Goal: Find contact information: Find contact information

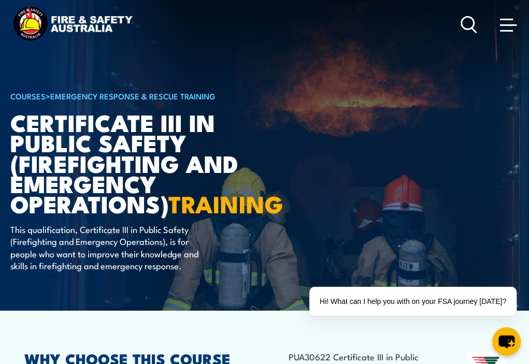
drag, startPoint x: 9, startPoint y: 124, endPoint x: 37, endPoint y: 125, distance: 28.0
drag, startPoint x: 37, startPoint y: 125, endPoint x: 23, endPoint y: 108, distance: 22.4
drag, startPoint x: 23, startPoint y: 108, endPoint x: 202, endPoint y: 79, distance: 181.5
drag, startPoint x: 202, startPoint y: 79, endPoint x: 8, endPoint y: 117, distance: 197.4
drag, startPoint x: 10, startPoint y: 119, endPoint x: 30, endPoint y: 121, distance: 19.3
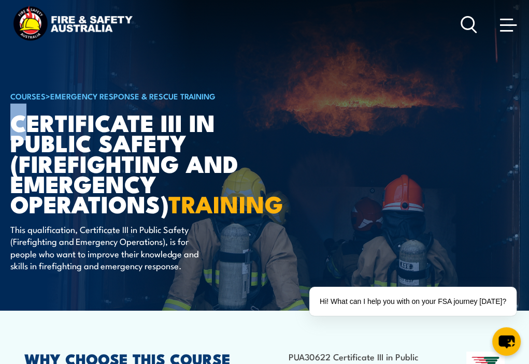
click at [30, 121] on h1 "Certificate III in Public Safety (Firefighting and Emergency Operations) TRAINI…" at bounding box center [138, 163] width 256 height 102
click at [380, 118] on article "COURSES > Emergency Response & Rescue Training Certificate III in Public Safety…" at bounding box center [264, 155] width 508 height 311
click at [11, 117] on h1 "Certificate III in Public Safety (Firefighting and Emergency Operations) TRAINI…" at bounding box center [138, 163] width 256 height 102
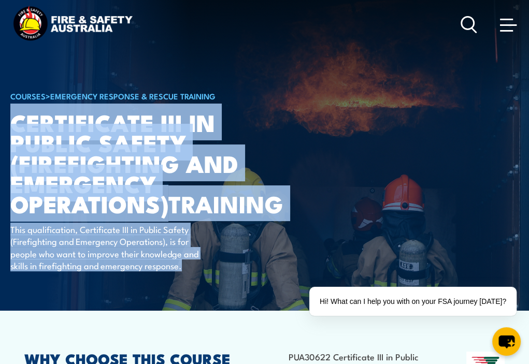
drag, startPoint x: 12, startPoint y: 118, endPoint x: 190, endPoint y: 272, distance: 235.4
click at [190, 275] on div "COURSES > Emergency Response & Rescue Training Certificate III in Public Safety…" at bounding box center [138, 155] width 256 height 311
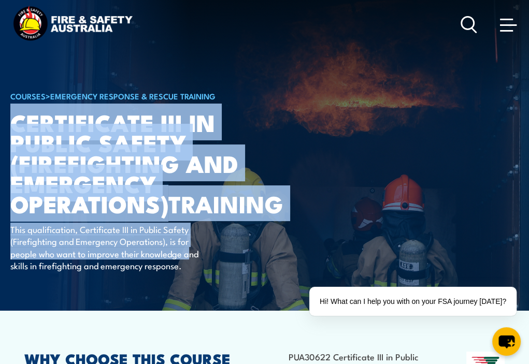
copy div "Certificate III in Public Safety (Firefighting and Emergency Operations) TRAINI…"
click at [253, 213] on h1 "Certificate III in Public Safety (Firefighting and Emergency Operations) TRAINI…" at bounding box center [138, 163] width 256 height 102
click at [207, 200] on h1 "Certificate III in Public Safety (Firefighting and Emergency Operations) TRAINI…" at bounding box center [138, 163] width 256 height 102
drag, startPoint x: 255, startPoint y: 141, endPoint x: 248, endPoint y: 130, distance: 13.9
click at [255, 141] on h1 "Certificate III in Public Safety (Firefighting and Emergency Operations) TRAINI…" at bounding box center [138, 163] width 256 height 102
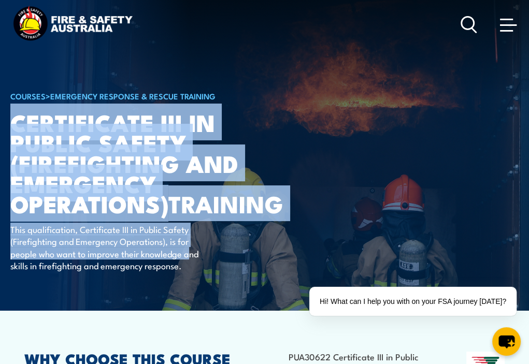
drag, startPoint x: 246, startPoint y: 121, endPoint x: 214, endPoint y: 119, distance: 31.2
click at [245, 121] on h1 "Certificate III in Public Safety (Firefighting and Emergency Operations) TRAINI…" at bounding box center [138, 163] width 256 height 102
click at [206, 121] on h1 "Certificate III in Public Safety (Firefighting and Emergency Operations) TRAINI…" at bounding box center [138, 163] width 256 height 102
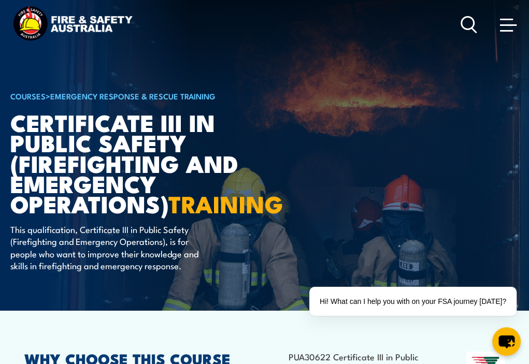
click at [139, 74] on div "COURSES > Emergency Response & Rescue Training Certificate III in Public Safety…" at bounding box center [138, 155] width 256 height 311
click at [5, 118] on img at bounding box center [264, 155] width 529 height 311
drag, startPoint x: 8, startPoint y: 124, endPoint x: -1, endPoint y: 118, distance: 10.8
drag, startPoint x: -1, startPoint y: 118, endPoint x: 268, endPoint y: 150, distance: 270.7
drag, startPoint x: 268, startPoint y: 150, endPoint x: 95, endPoint y: 131, distance: 174.1
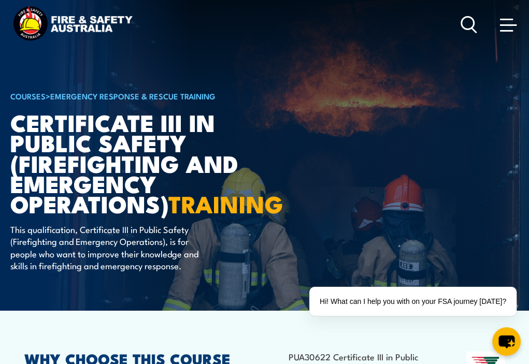
drag, startPoint x: 95, startPoint y: 131, endPoint x: 362, endPoint y: 106, distance: 267.4
click at [362, 106] on article "COURSES > Emergency Response & Rescue Training Certificate III in Public Safety…" at bounding box center [264, 155] width 508 height 311
click at [11, 119] on h1 "Certificate III in Public Safety (Firefighting and Emergency Operations) TRAINI…" at bounding box center [138, 163] width 256 height 102
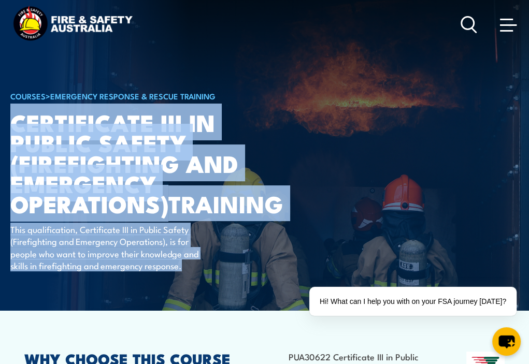
drag, startPoint x: 11, startPoint y: 119, endPoint x: 188, endPoint y: 279, distance: 238.3
click at [188, 284] on div "COURSES > Emergency Response & Rescue Training Certificate III in Public Safety…" at bounding box center [138, 155] width 256 height 311
click at [309, 189] on article "COURSES > Emergency Response & Rescue Training Certificate III in Public Safety…" at bounding box center [264, 155] width 508 height 311
drag, startPoint x: 251, startPoint y: 112, endPoint x: 242, endPoint y: 114, distance: 9.0
click at [252, 113] on h1 "Certificate III in Public Safety (Firefighting and Emergency Operations) TRAINI…" at bounding box center [138, 163] width 256 height 102
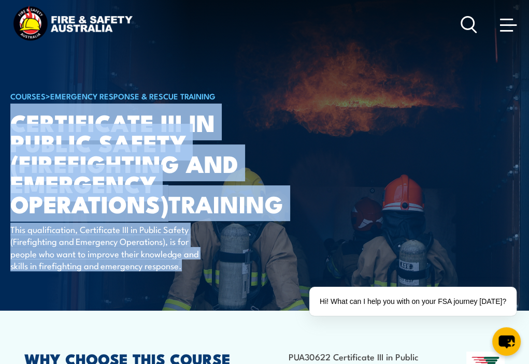
click at [230, 115] on h1 "Certificate III in Public Safety (Firefighting and Emergency Operations) TRAINI…" at bounding box center [138, 163] width 256 height 102
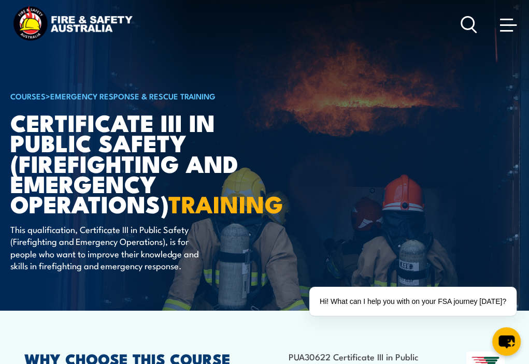
click at [177, 67] on div "COURSES > Emergency Response & Rescue Training Certificate III in Public Safety…" at bounding box center [138, 155] width 256 height 311
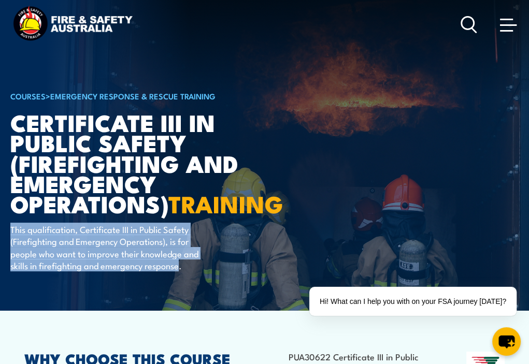
drag, startPoint x: 11, startPoint y: 250, endPoint x: 155, endPoint y: 264, distance: 144.6
click at [172, 272] on p "This qualification, Certificate III in Public Safety (Firefighting and Emergenc…" at bounding box center [104, 247] width 189 height 49
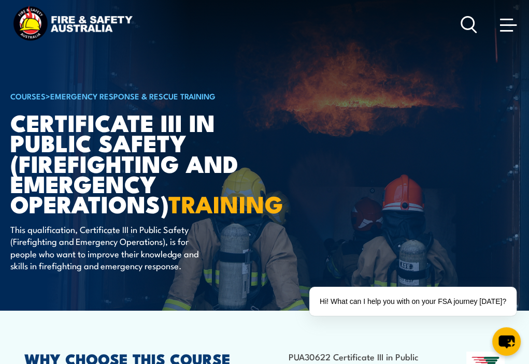
drag, startPoint x: 170, startPoint y: 218, endPoint x: 168, endPoint y: 223, distance: 5.8
click at [172, 213] on h1 "Certificate III in Public Safety (Firefighting and Emergency Operations) TRAINI…" at bounding box center [138, 163] width 256 height 102
click at [9, 250] on img at bounding box center [264, 155] width 529 height 311
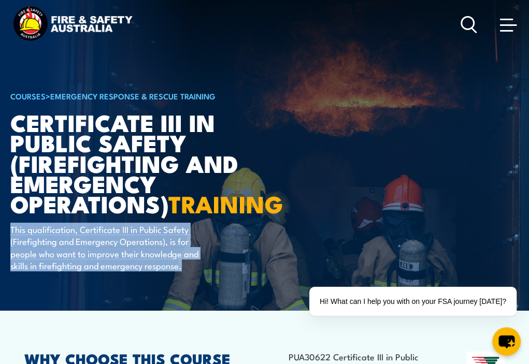
drag, startPoint x: 11, startPoint y: 250, endPoint x: 186, endPoint y: 287, distance: 178.5
click at [186, 272] on p "This qualification, Certificate III in Public Safety (Firefighting and Emergenc…" at bounding box center [104, 247] width 189 height 49
drag, startPoint x: 11, startPoint y: 249, endPoint x: 183, endPoint y: 293, distance: 177.5
click at [183, 293] on div "COURSES > Emergency Response & Rescue Training Certificate III in Public Safety…" at bounding box center [138, 155] width 256 height 311
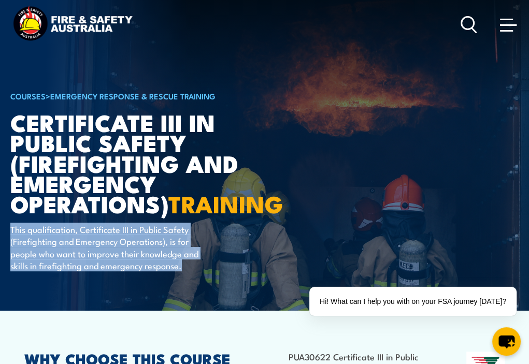
copy p "This qualification, Certificate III in Public Safety (Firefighting and Emergenc…"
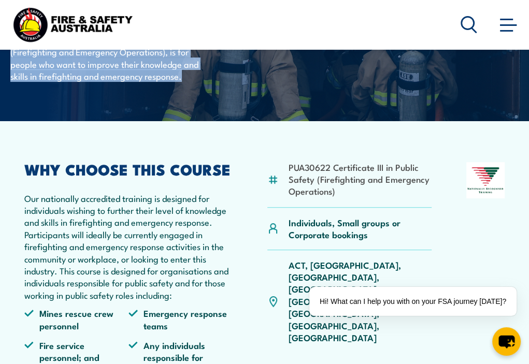
scroll to position [207, 0]
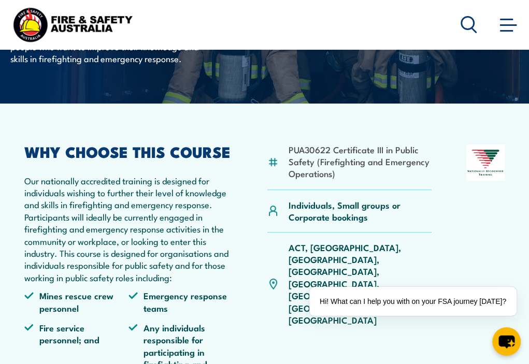
click at [289, 168] on li "PUA30622 Certificate III in Public Safety (Firefighting and Emergency Operation…" at bounding box center [360, 161] width 142 height 36
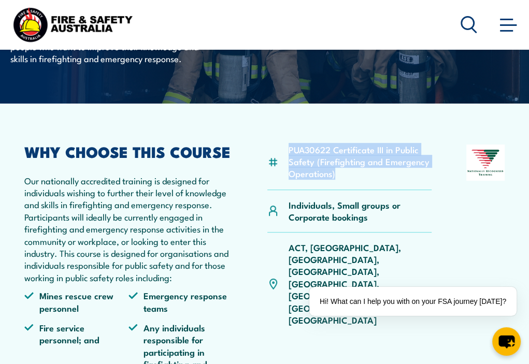
drag, startPoint x: 290, startPoint y: 171, endPoint x: 404, endPoint y: 194, distance: 116.7
click at [404, 180] on li "PUA30622 Certificate III in Public Safety (Firefighting and Emergency Operation…" at bounding box center [360, 161] width 142 height 36
copy li "PUA30622 Certificate III in Public Safety (Firefighting and Emergency Operation…"
click at [436, 185] on div "PUA30622 Certificate III in Public Safety (Firefighting and Emergency Operation…" at bounding box center [264, 268] width 480 height 246
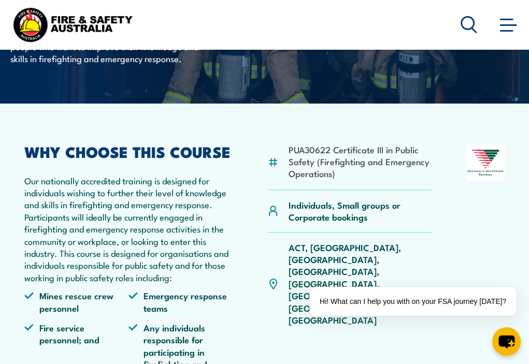
drag, startPoint x: 280, startPoint y: 184, endPoint x: 448, endPoint y: 254, distance: 182.0
drag, startPoint x: 448, startPoint y: 254, endPoint x: 306, endPoint y: 136, distance: 185.0
click at [306, 135] on article "PUA30622 Certificate III in Public Safety (Firefighting and Emergency Operation…" at bounding box center [264, 253] width 508 height 299
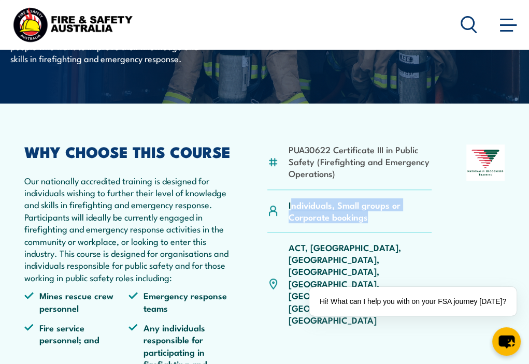
drag, startPoint x: 290, startPoint y: 229, endPoint x: 376, endPoint y: 241, distance: 86.8
click at [378, 233] on div "Individuals, Small groups or Corporate bookings" at bounding box center [349, 211] width 164 height 42
copy p "ndividuals, Small groups or Corporate bookings"
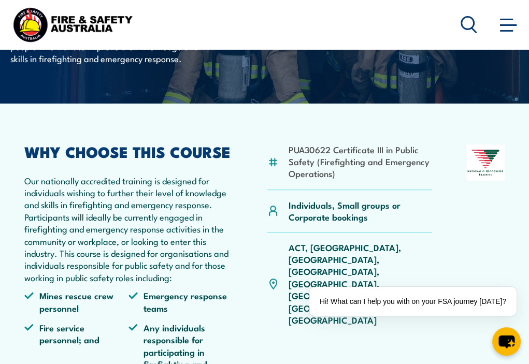
drag, startPoint x: 456, startPoint y: 219, endPoint x: 467, endPoint y: 204, distance: 18.4
click at [458, 218] on div "PUA30622 Certificate III in Public Safety (Firefighting and Emergency Operation…" at bounding box center [264, 268] width 480 height 246
click at [291, 223] on p "Individuals, Small groups or Corporate bookings" at bounding box center [360, 211] width 142 height 24
click at [289, 223] on p "Individuals, Small groups or Corporate bookings" at bounding box center [360, 211] width 142 height 24
click at [297, 223] on p "Individuals, Small groups or Corporate bookings" at bounding box center [360, 211] width 142 height 24
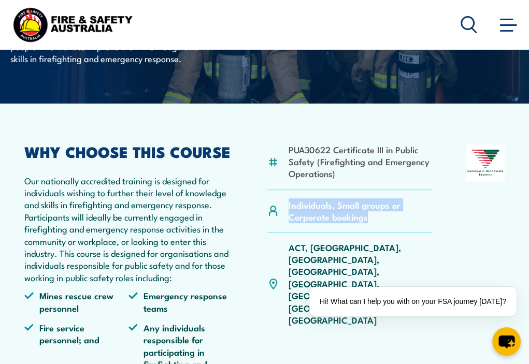
drag, startPoint x: 287, startPoint y: 226, endPoint x: 370, endPoint y: 237, distance: 83.6
click at [374, 233] on div "Individuals, Small groups or Corporate bookings" at bounding box center [349, 211] width 164 height 42
copy p "Individuals, Small groups or Corporate bookings"
click at [409, 233] on div "Individuals, Small groups or Corporate bookings" at bounding box center [349, 211] width 164 height 42
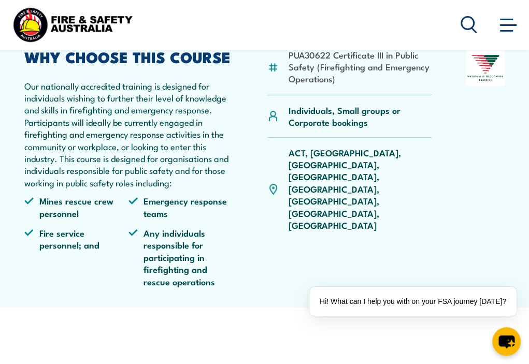
scroll to position [259, 0]
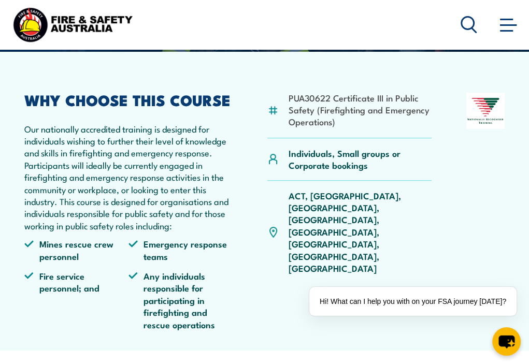
click at [109, 21] on img at bounding box center [72, 24] width 124 height 41
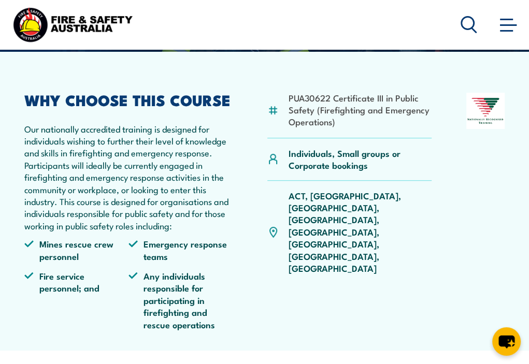
click at [340, 217] on p "ACT, [GEOGRAPHIC_DATA], [GEOGRAPHIC_DATA], [GEOGRAPHIC_DATA], [GEOGRAPHIC_DATA]…" at bounding box center [360, 232] width 142 height 85
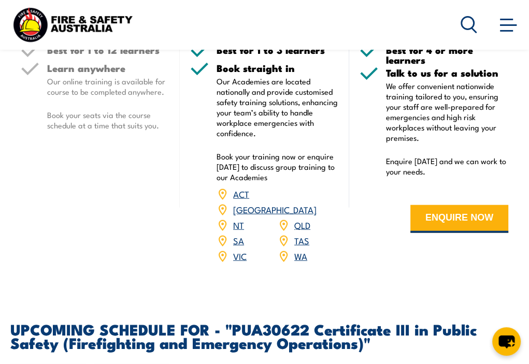
scroll to position [1761, 0]
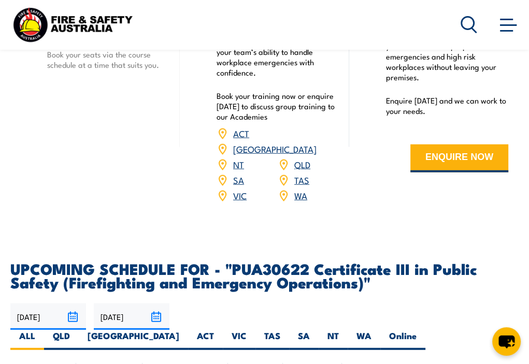
click at [242, 170] on link "NT" at bounding box center [238, 164] width 11 height 12
click at [236, 169] on link "NT" at bounding box center [238, 164] width 11 height 12
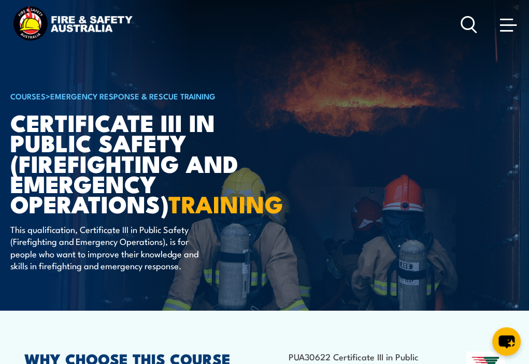
click at [506, 25] on span at bounding box center [508, 25] width 17 height 2
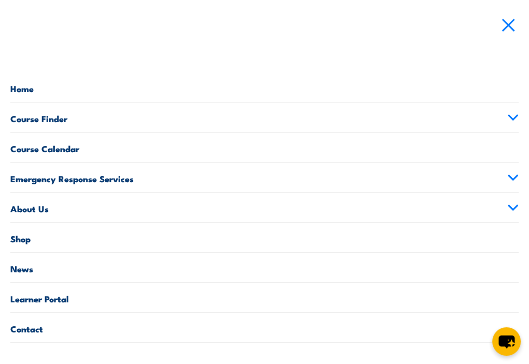
scroll to position [52, 0]
click at [30, 330] on link "Contact" at bounding box center [264, 328] width 508 height 30
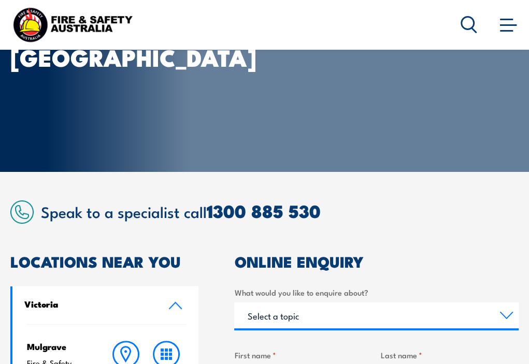
scroll to position [104, 0]
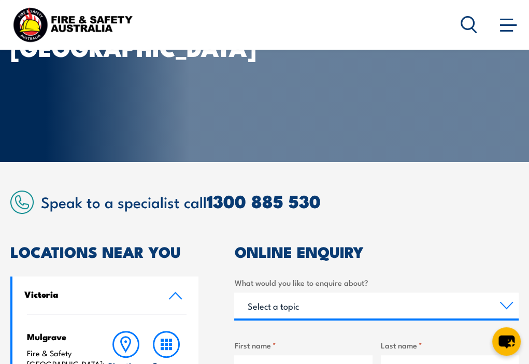
click at [47, 204] on h2 "Speak to a specialist call 1300 885 530" at bounding box center [280, 201] width 478 height 19
click at [46, 203] on h2 "Speak to a specialist call 1300 885 530" at bounding box center [280, 201] width 478 height 19
drag, startPoint x: 40, startPoint y: 200, endPoint x: 48, endPoint y: 199, distance: 7.3
drag, startPoint x: 48, startPoint y: 199, endPoint x: 37, endPoint y: 221, distance: 23.6
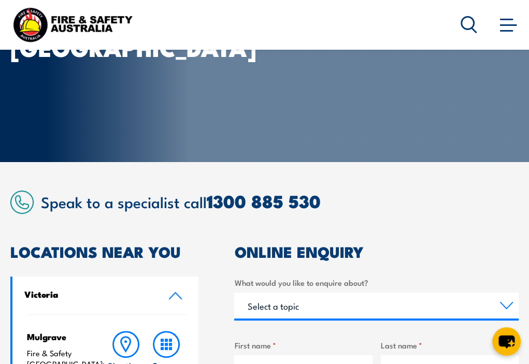
drag, startPoint x: 43, startPoint y: 205, endPoint x: 44, endPoint y: 200, distance: 5.2
click at [44, 201] on h2 "Speak to a specialist call 1300 885 530" at bounding box center [280, 201] width 478 height 19
drag, startPoint x: 38, startPoint y: 202, endPoint x: 44, endPoint y: 203, distance: 5.3
click at [44, 203] on div "Speak to a specialist call 1300 885 530" at bounding box center [264, 202] width 508 height 23
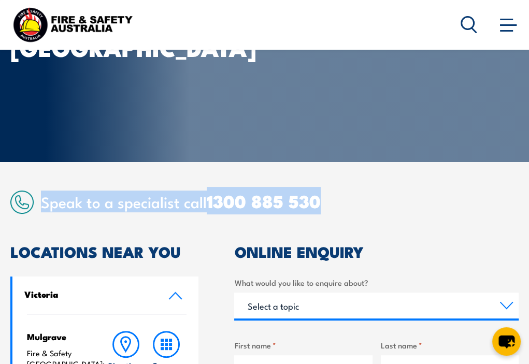
drag, startPoint x: 38, startPoint y: 204, endPoint x: 327, endPoint y: 210, distance: 289.1
click at [327, 210] on div "Speak to a specialist call 1300 885 530" at bounding box center [264, 202] width 508 height 23
copy h2 "Speak to a specialist call 1300 885 530"
